Goal: Task Accomplishment & Management: Manage account settings

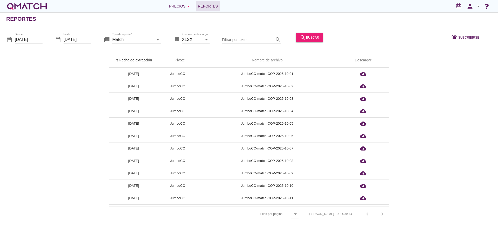
scroll to position [36, 0]
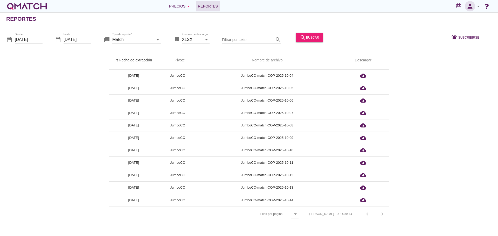
click at [474, 9] on icon "person" at bounding box center [470, 6] width 10 height 7
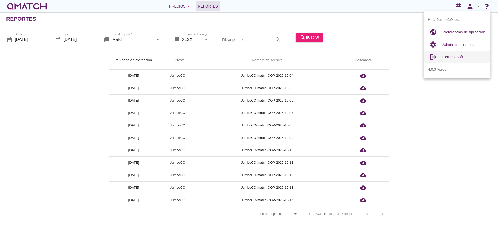
click at [457, 58] on span "Cerrar sesión" at bounding box center [454, 57] width 22 height 4
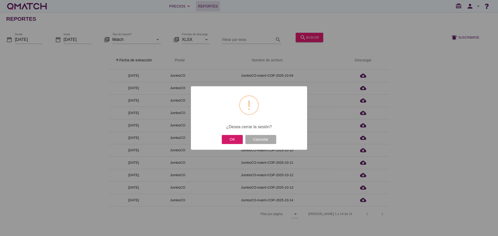
click at [236, 140] on button "OK" at bounding box center [232, 139] width 21 height 9
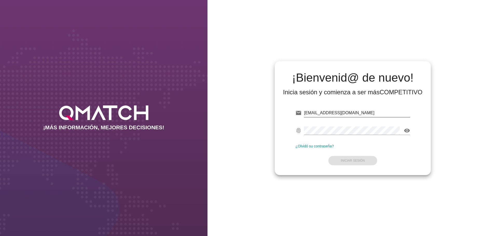
click at [371, 111] on input "[EMAIL_ADDRESS][DOMAIN_NAME]" at bounding box center [357, 113] width 106 height 8
type input "test@test.walmart.com"
click at [360, 160] on strong "Iniciar Sesión" at bounding box center [353, 161] width 24 height 4
